Goal: Task Accomplishment & Management: Manage account settings

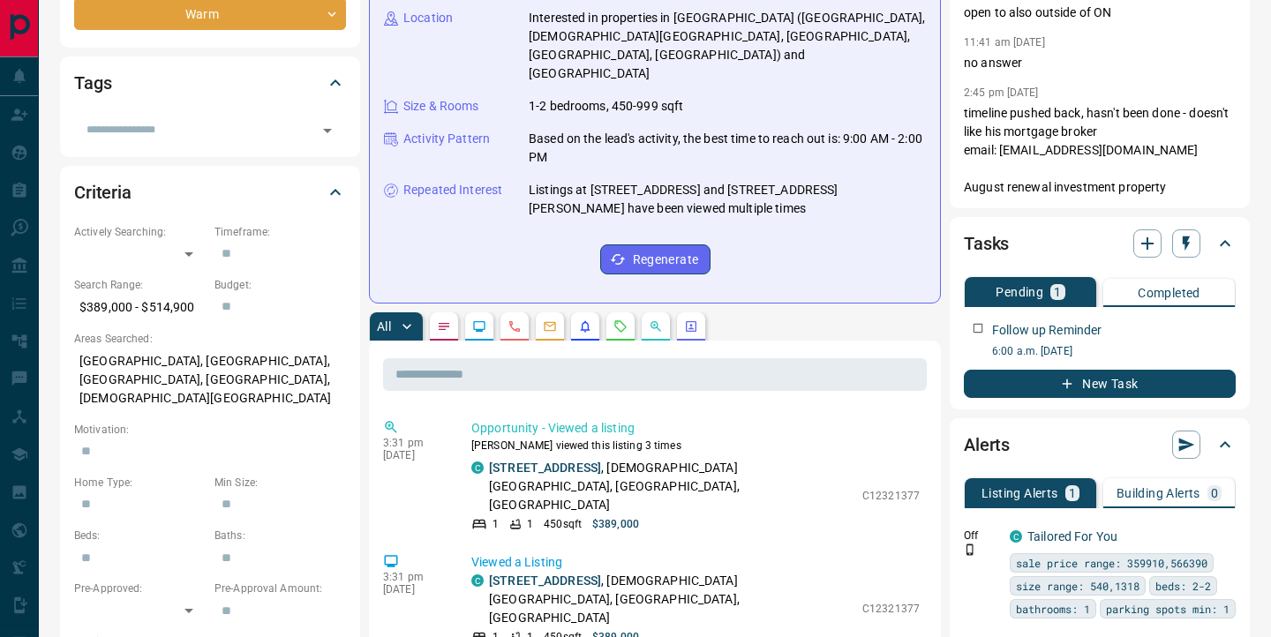
scroll to position [337, 0]
click at [1220, 328] on icon "button" at bounding box center [1224, 326] width 14 height 14
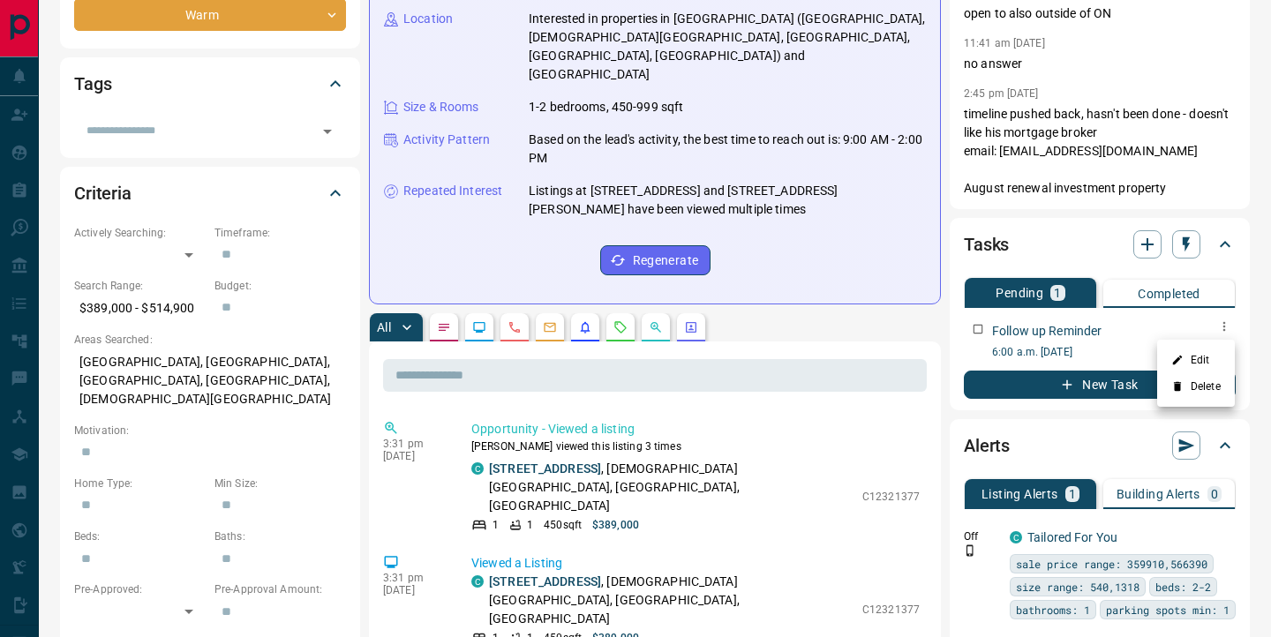
click at [1202, 362] on li "Edit" at bounding box center [1196, 360] width 78 height 26
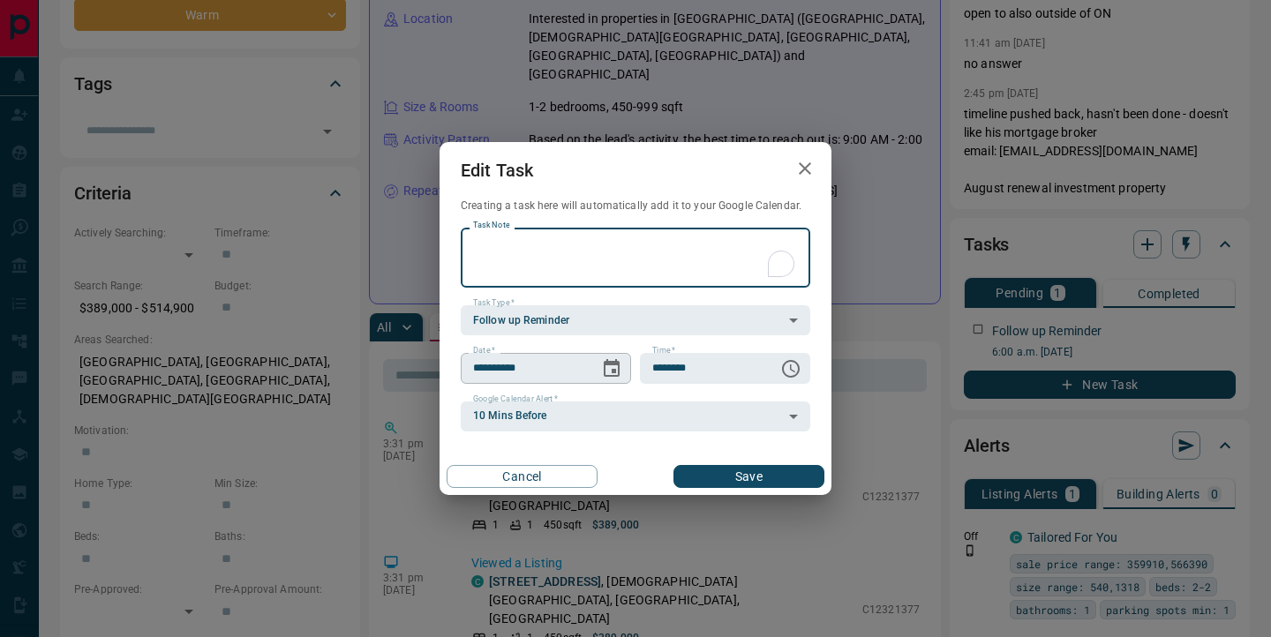
click at [621, 374] on icon "Choose date, selected date is Aug 12, 2025" at bounding box center [611, 368] width 21 height 21
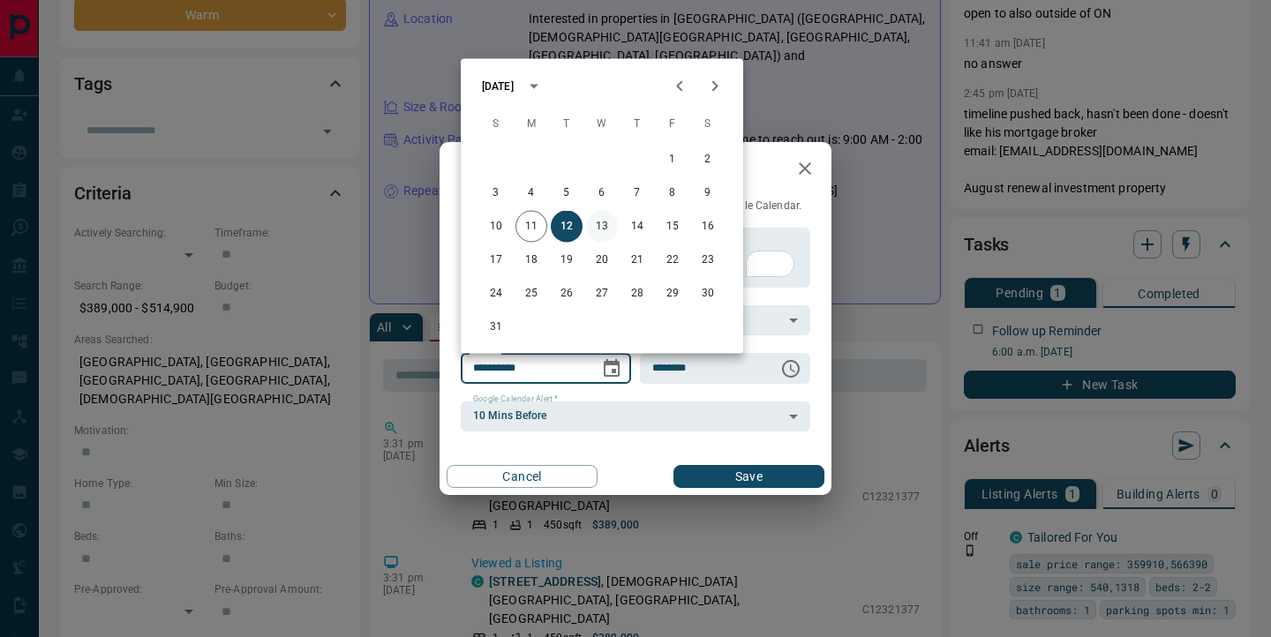
click at [600, 226] on button "13" at bounding box center [602, 227] width 32 height 32
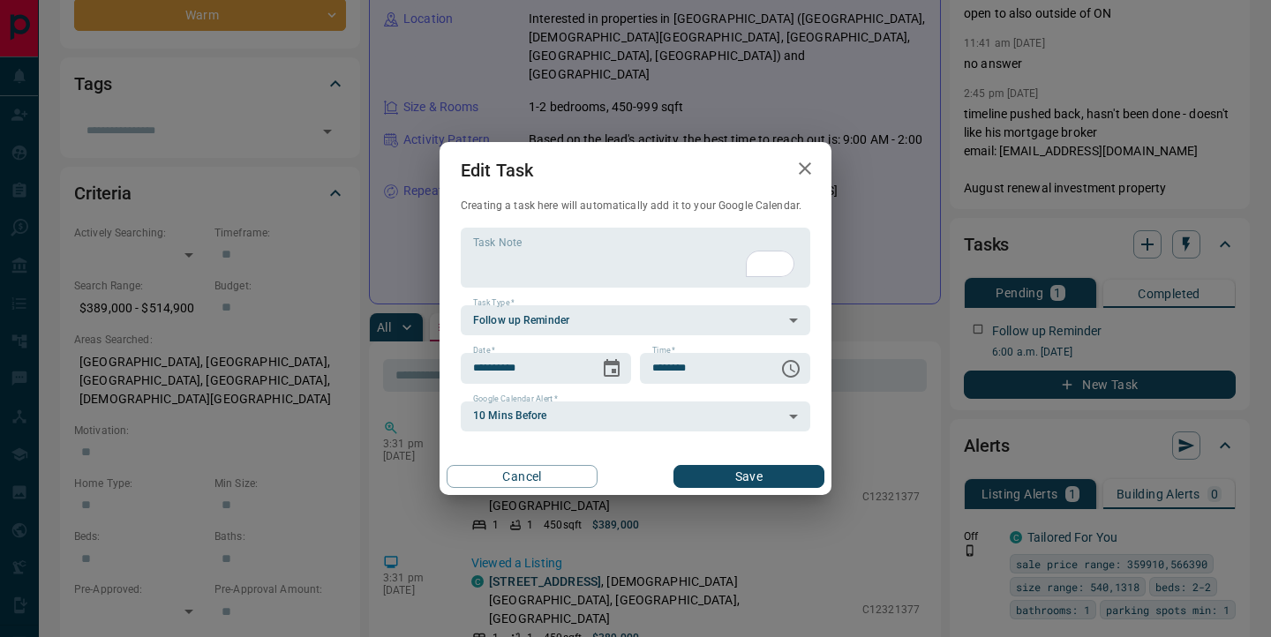
type input "**********"
click at [711, 478] on button "Save" at bounding box center [748, 476] width 151 height 23
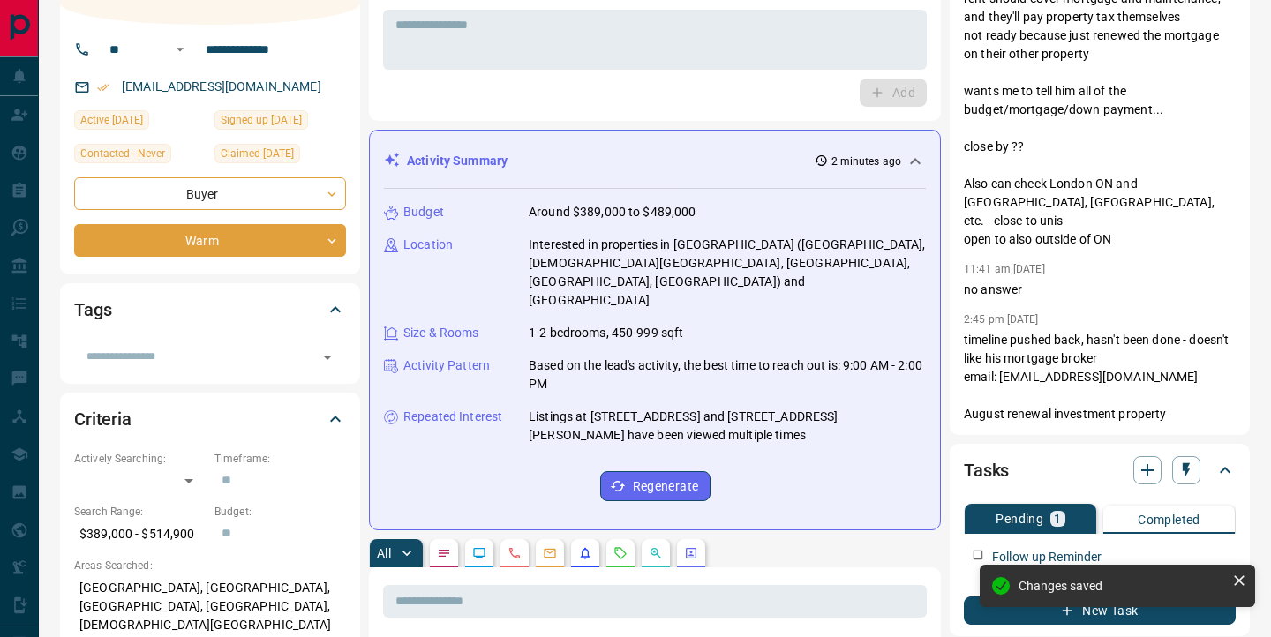
scroll to position [0, 0]
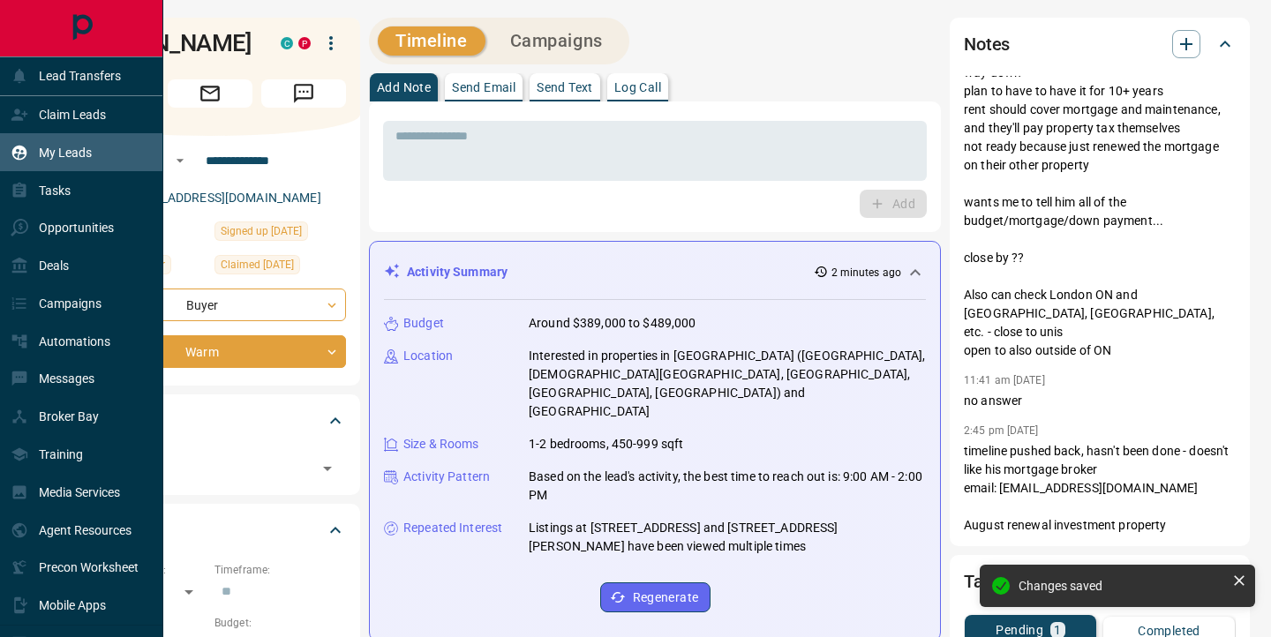
click at [20, 158] on icon at bounding box center [19, 152] width 15 height 15
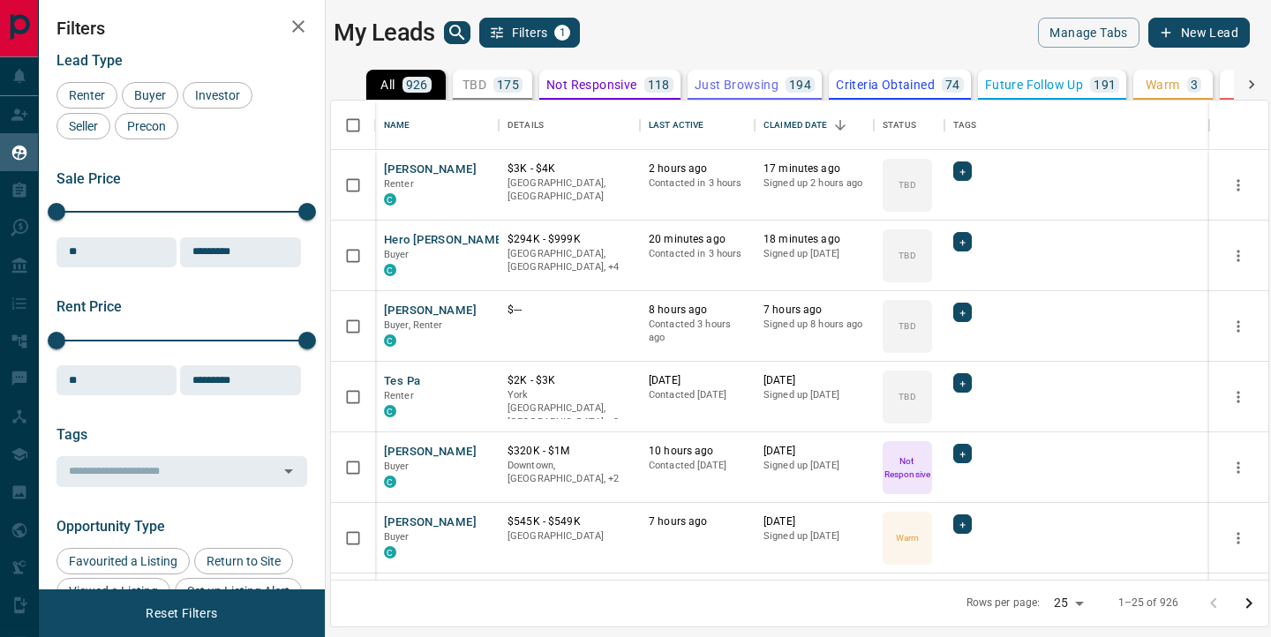
click at [462, 34] on icon "search button" at bounding box center [457, 32] width 21 height 21
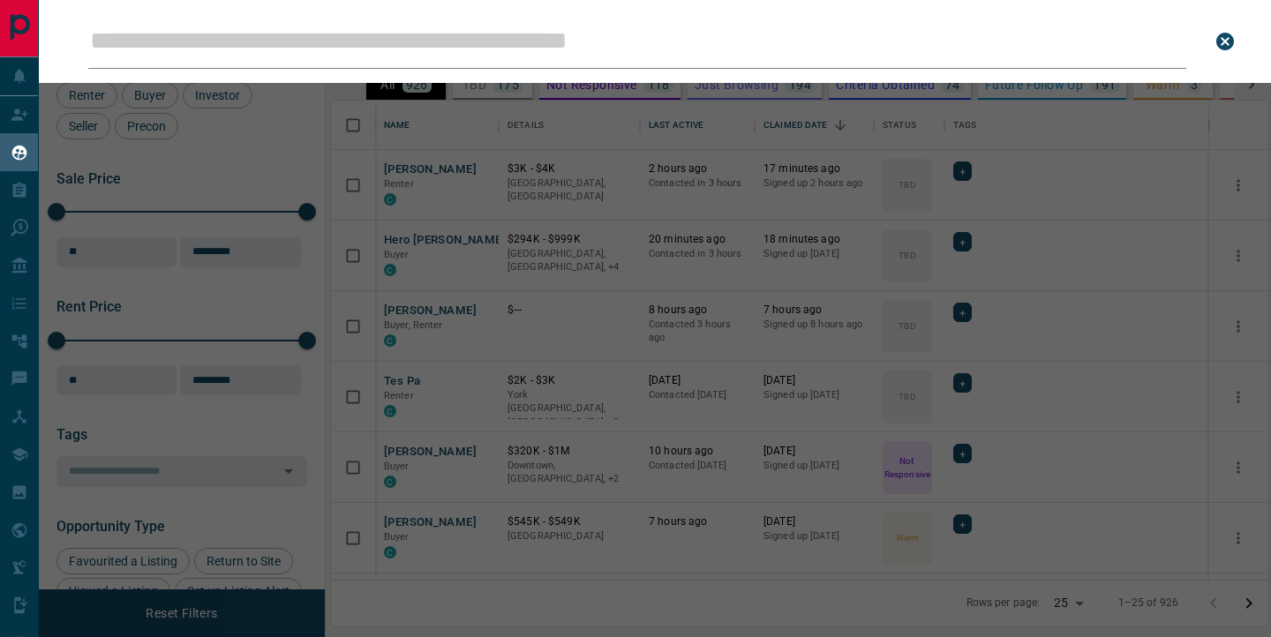
scroll to position [479, 937]
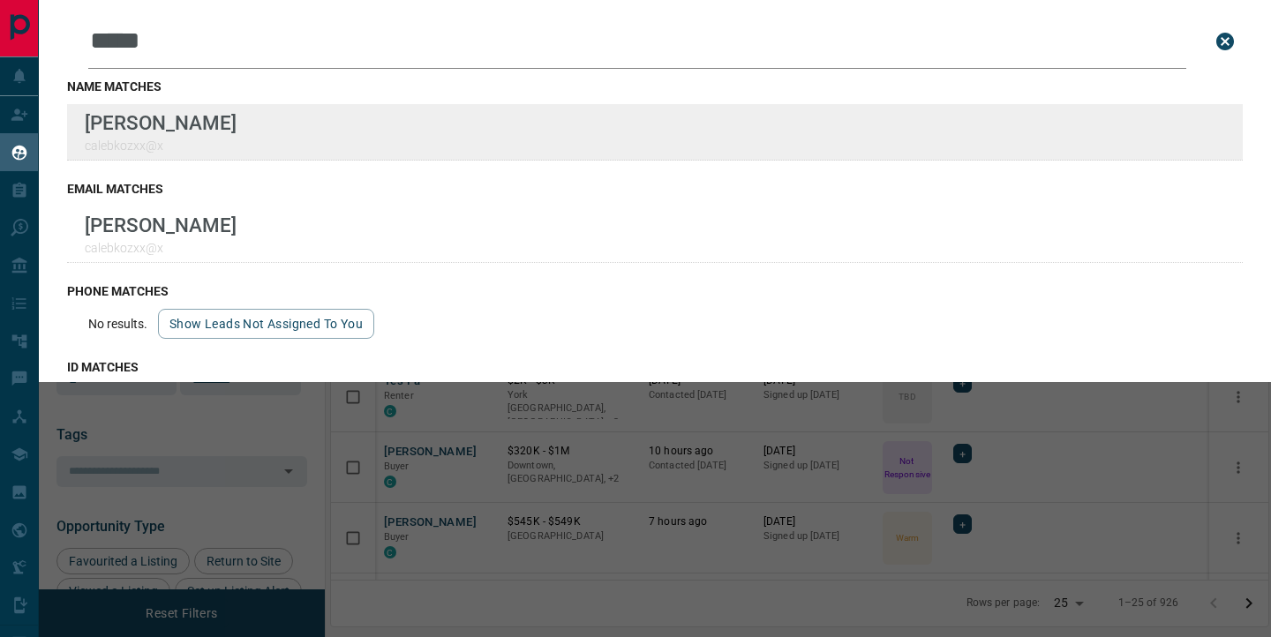
type input "*****"
click at [0, 0] on div "Lead Transfers Claim Leads My Leads Tasks Opportunities Deals Campaigns Automat…" at bounding box center [635, 307] width 1271 height 615
